Goal: Task Accomplishment & Management: Use online tool/utility

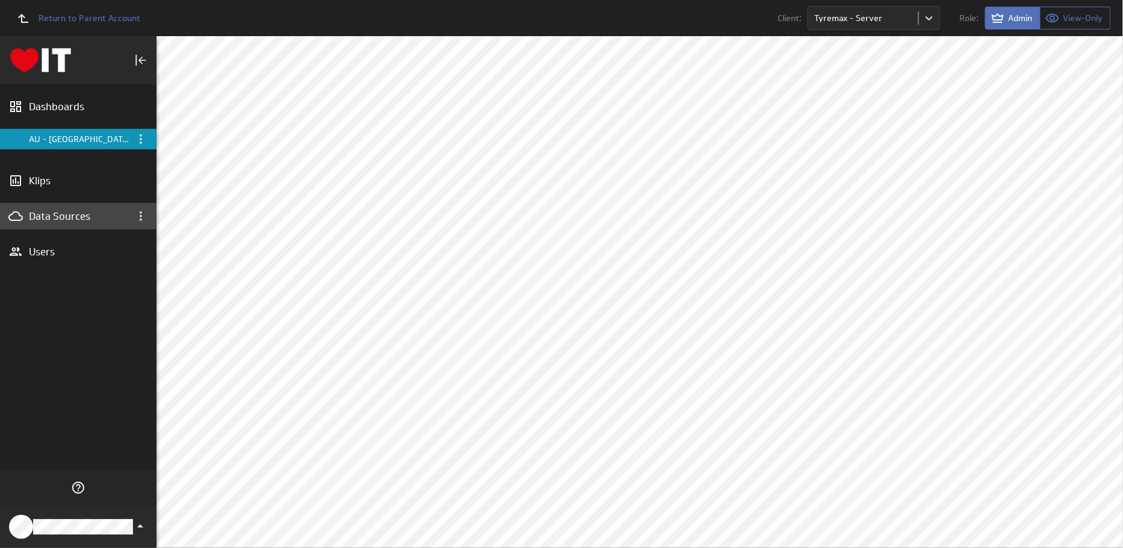
click at [104, 220] on div "Data Sources" at bounding box center [78, 216] width 99 height 13
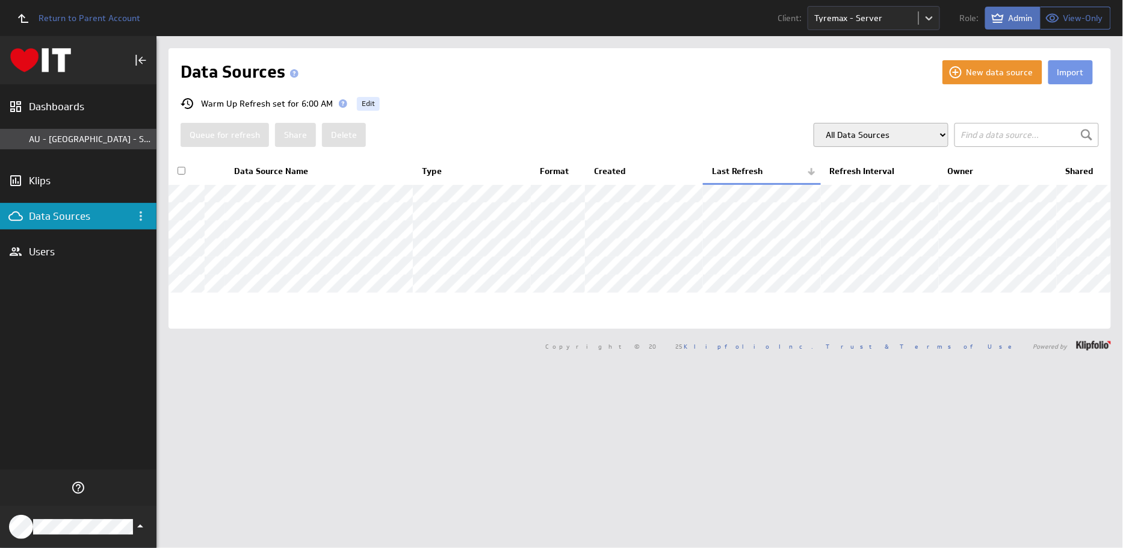
click at [84, 140] on div "AU - [GEOGRAPHIC_DATA] - Server" at bounding box center [90, 139] width 122 height 11
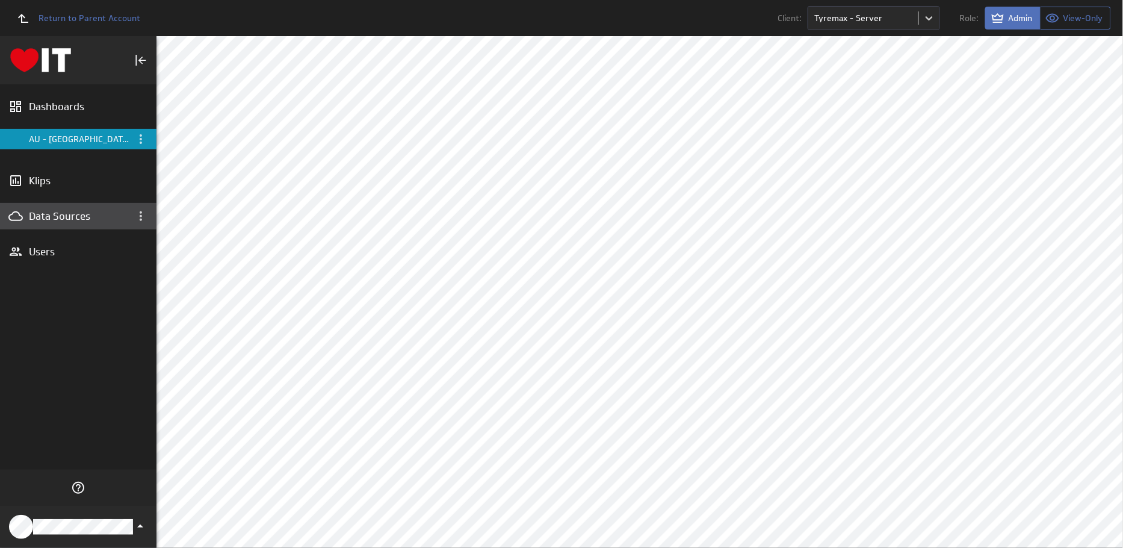
click at [82, 216] on div "Data Sources" at bounding box center [78, 216] width 99 height 13
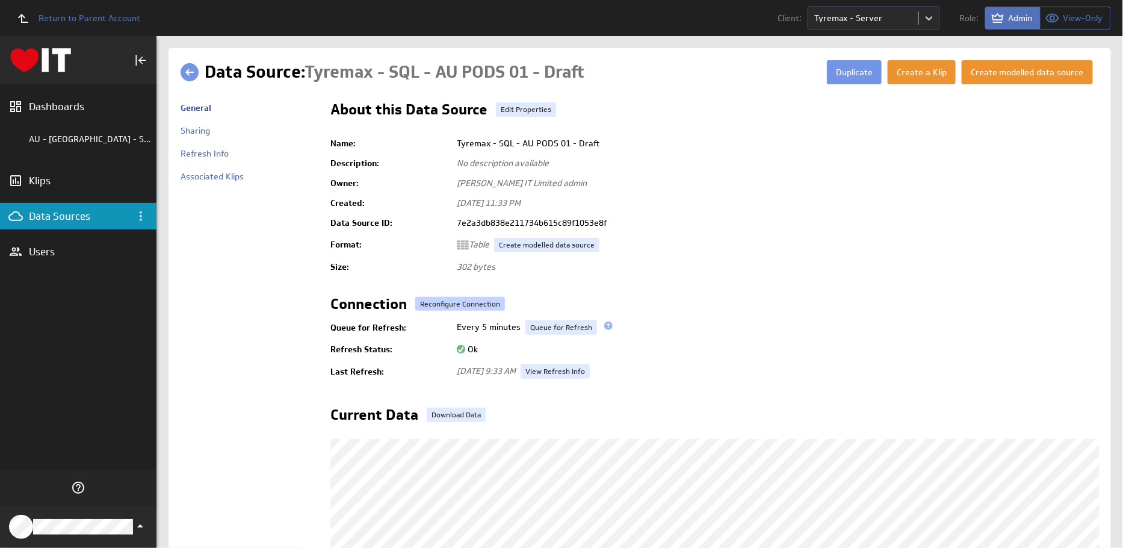
click at [476, 301] on button "Reconfigure Connection" at bounding box center [460, 304] width 90 height 14
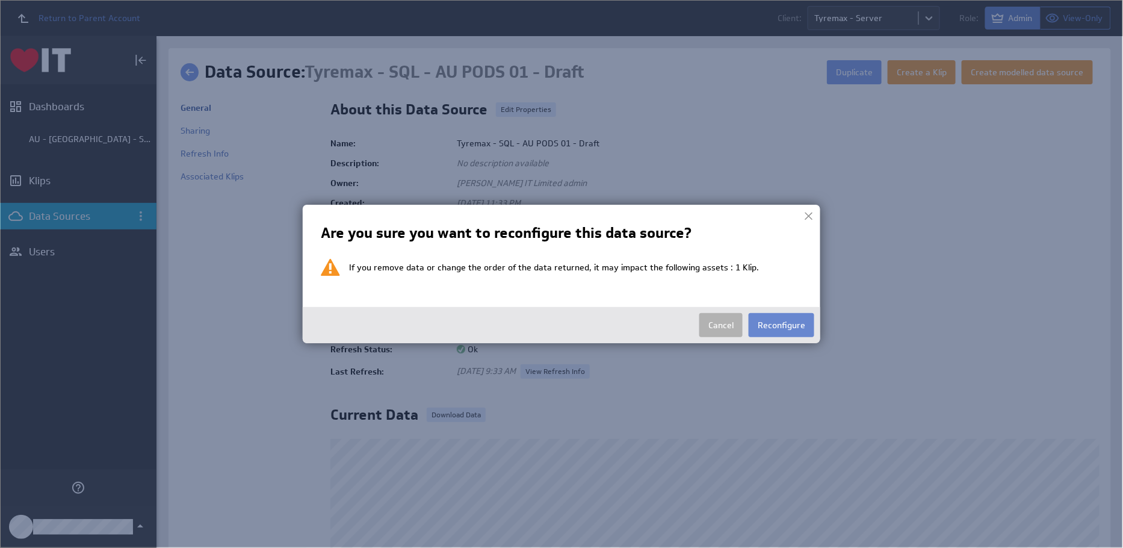
click at [797, 323] on button "Reconfigure" at bounding box center [782, 325] width 66 height 24
